Goal: Information Seeking & Learning: Learn about a topic

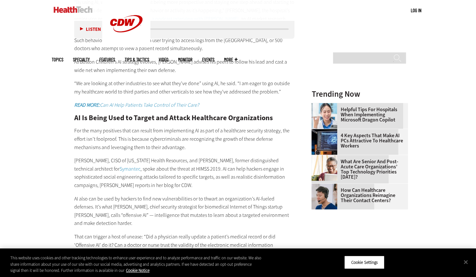
scroll to position [964, 0]
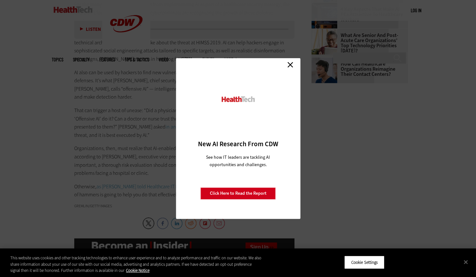
click at [291, 65] on link "Close" at bounding box center [290, 65] width 10 height 10
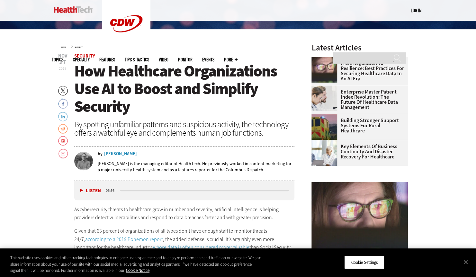
scroll to position [193, 0]
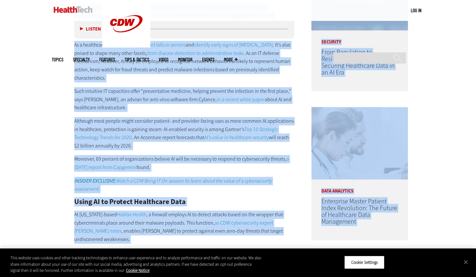
scroll to position [514, 0]
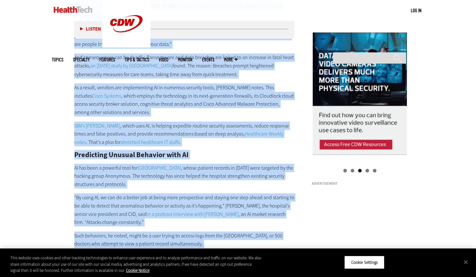
drag, startPoint x: 75, startPoint y: 112, endPoint x: 204, endPoint y: 242, distance: 183.4
click at [204, 242] on div "As cybersecurity threats to healthcare grow in number and severity, artificial …" at bounding box center [184, 138] width 220 height 764
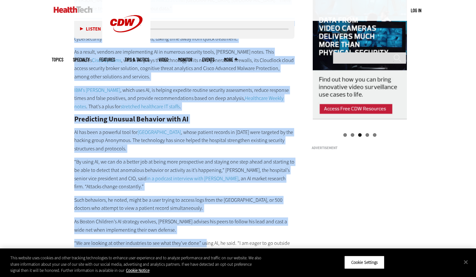
scroll to position [707, 0]
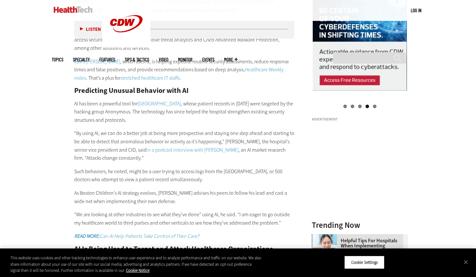
click at [204, 257] on p "For the many positives that can result from implementing AI as part of a health…" at bounding box center [184, 269] width 220 height 25
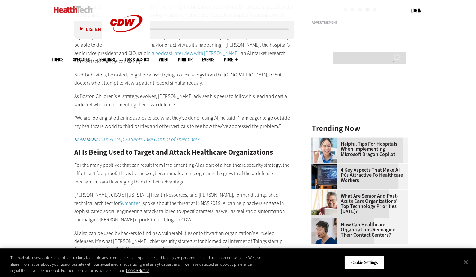
scroll to position [964, 0]
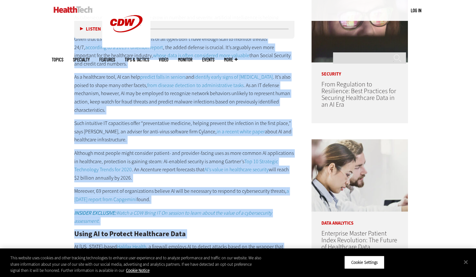
scroll to position [321, 0]
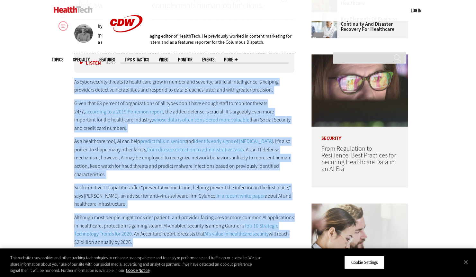
drag, startPoint x: 109, startPoint y: 177, endPoint x: 73, endPoint y: 78, distance: 105.1
